Goal: Information Seeking & Learning: Learn about a topic

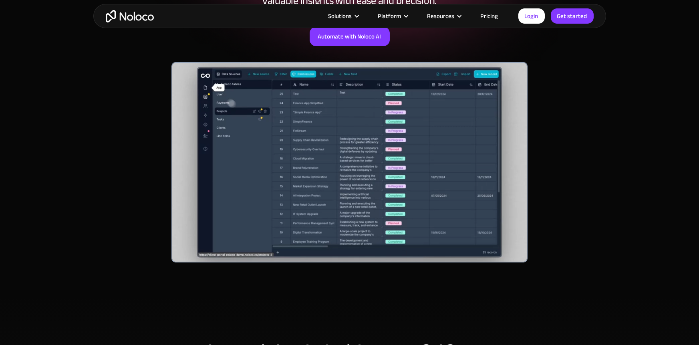
scroll to position [16, 0]
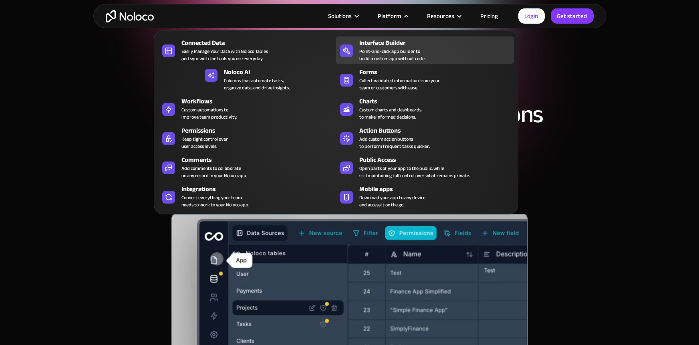
click at [382, 48] on div "Point-and-click app builder to build a custom app without code." at bounding box center [392, 55] width 66 height 14
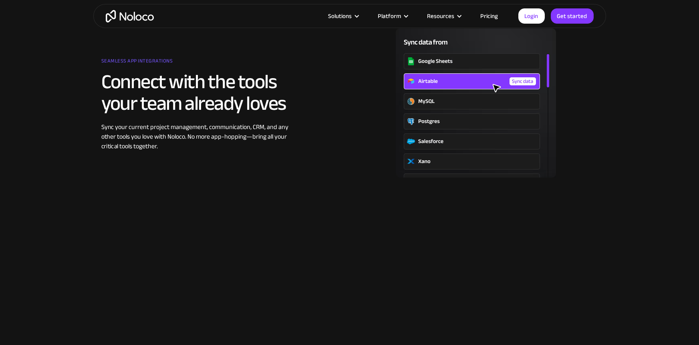
scroll to position [1030, 0]
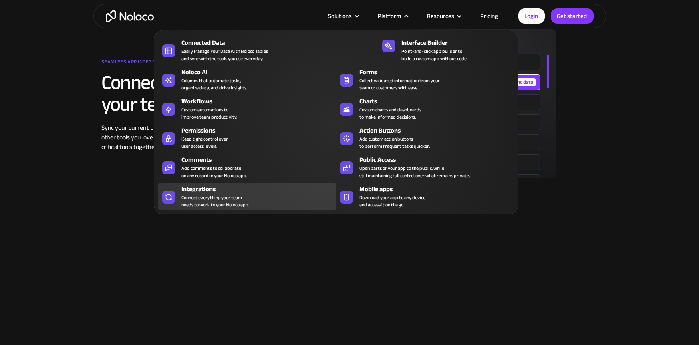
click at [211, 197] on div "Connect everything your team needs to work to your Noloco app." at bounding box center [215, 201] width 68 height 14
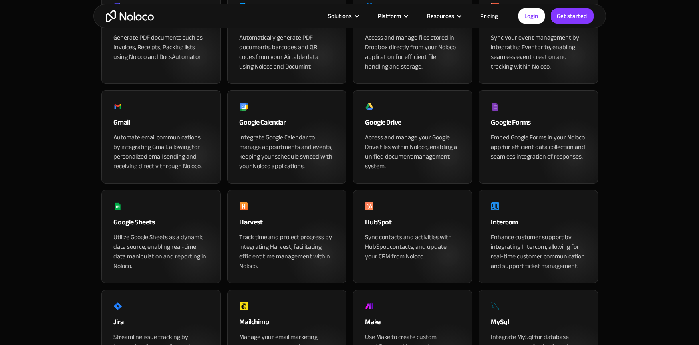
scroll to position [380, 0]
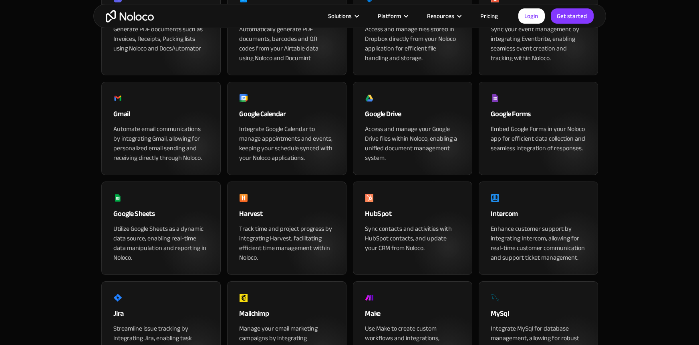
click at [484, 16] on link "Pricing" at bounding box center [489, 16] width 38 height 10
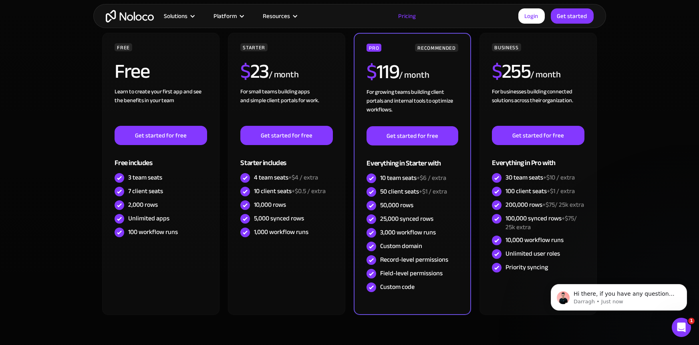
scroll to position [207, 0]
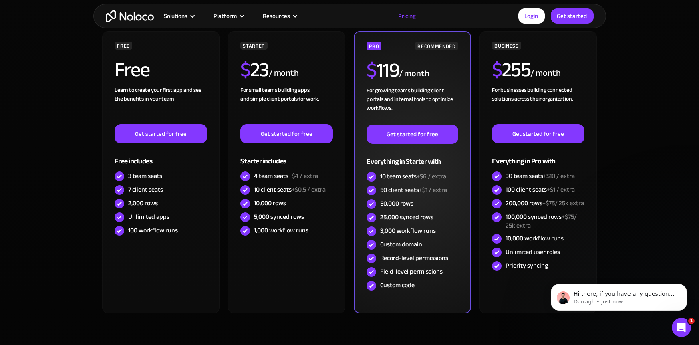
click at [400, 202] on div "50,000 rows" at bounding box center [396, 203] width 33 height 9
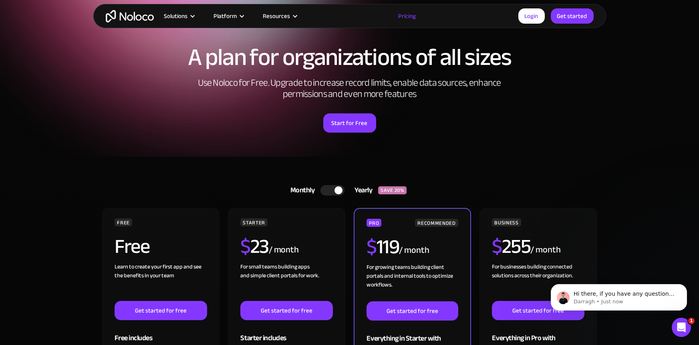
scroll to position [0, 0]
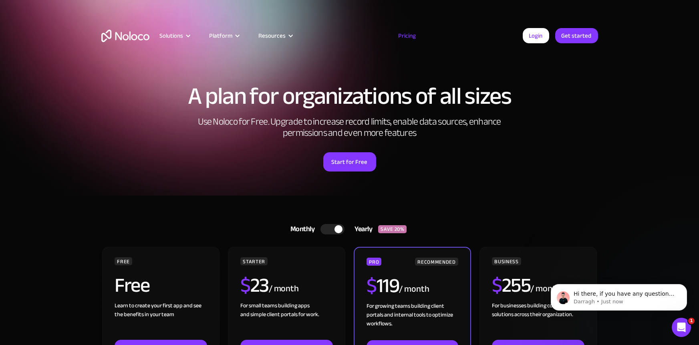
click at [121, 32] on img "home" at bounding box center [125, 36] width 48 height 12
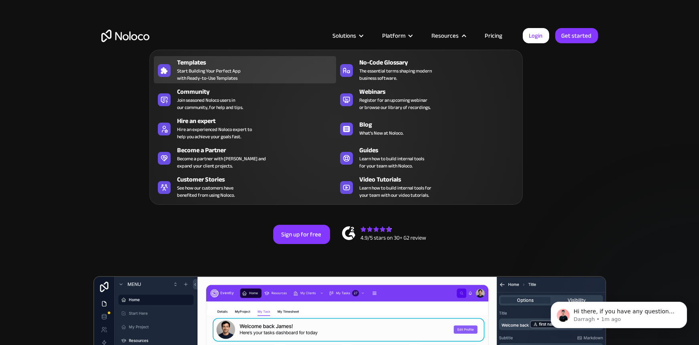
click at [183, 69] on span "Start Building Your Perfect App with Ready-to-Use Templates" at bounding box center [209, 74] width 64 height 14
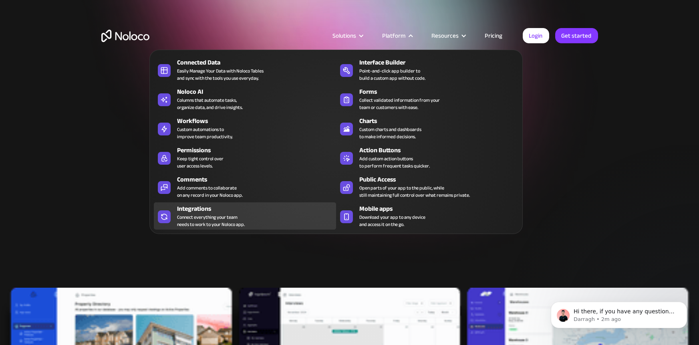
click at [206, 214] on div "Connect everything your team needs to work to your Noloco app." at bounding box center [211, 220] width 68 height 14
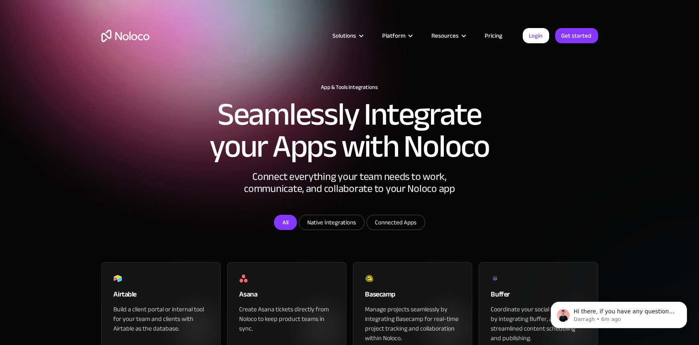
click at [291, 230] on link "All" at bounding box center [285, 222] width 23 height 15
click at [395, 229] on input "Connected Apps" at bounding box center [396, 222] width 58 height 14
checkbox input "true"
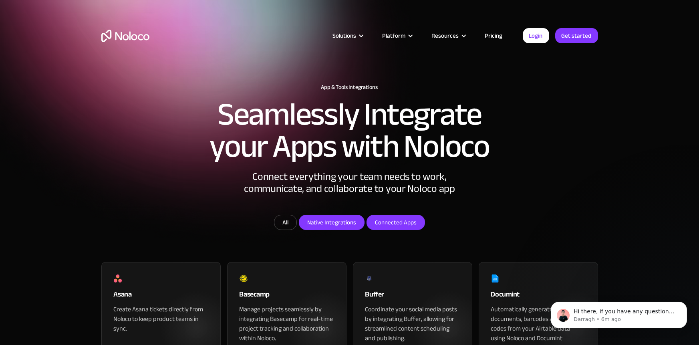
click at [324, 229] on input "Native Integrations" at bounding box center [331, 222] width 65 height 14
checkbox input "true"
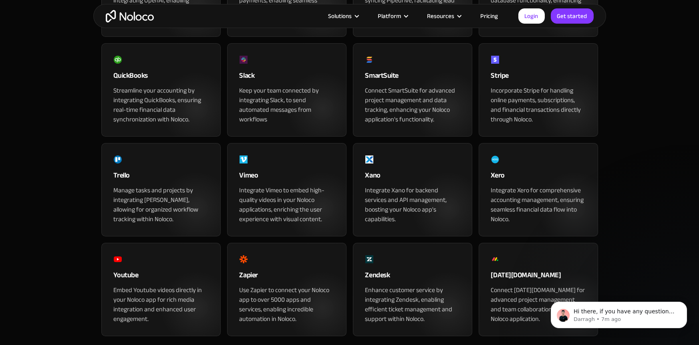
scroll to position [827, 0]
click at [406, 215] on div "Integrate Xano for backend services and API management, boosting your Noloco ap…" at bounding box center [412, 204] width 94 height 38
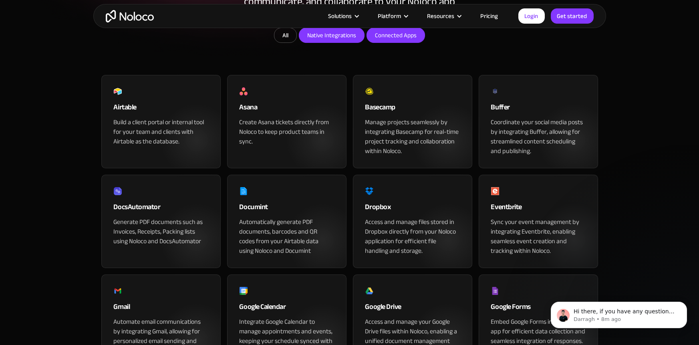
scroll to position [161, 0]
